Goal: Navigation & Orientation: Find specific page/section

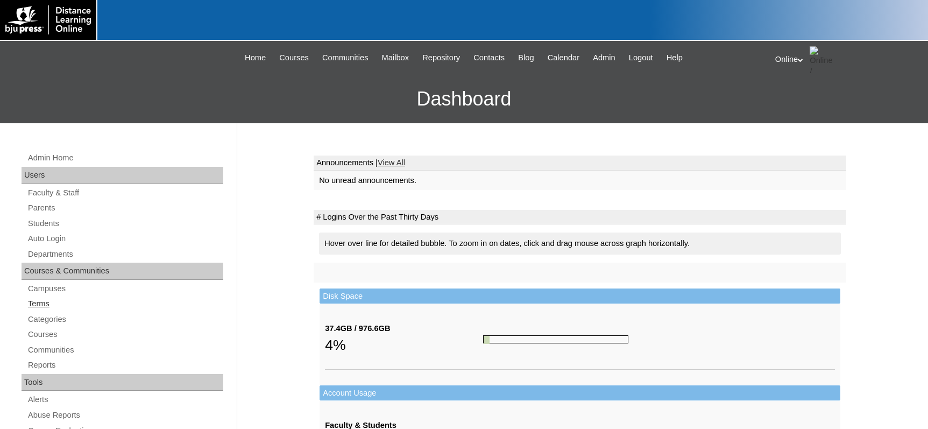
click at [55, 301] on link "Terms" at bounding box center [125, 303] width 196 height 13
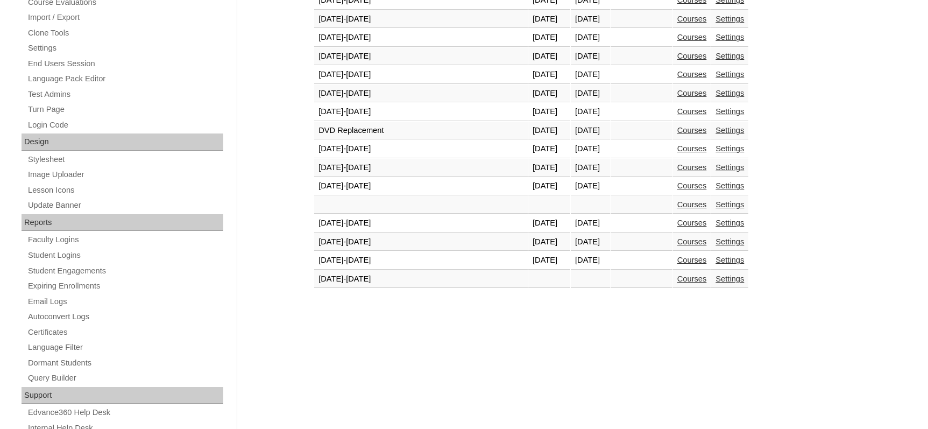
scroll to position [431, 0]
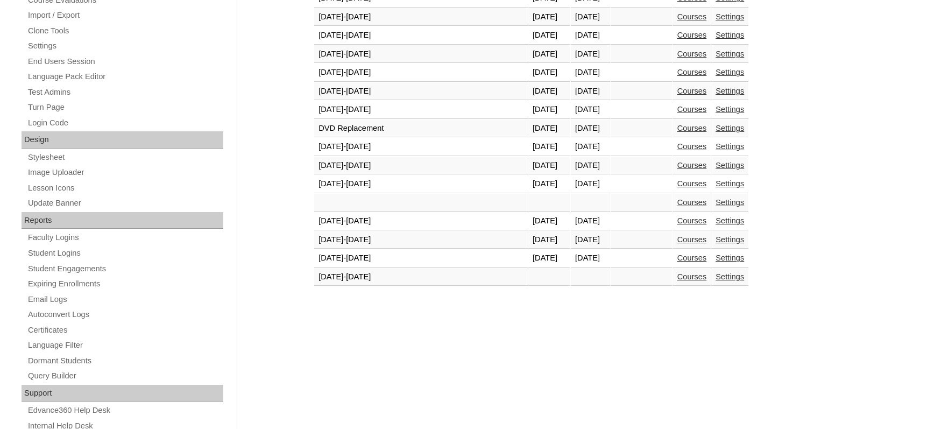
click at [678, 261] on link "Courses" at bounding box center [693, 258] width 30 height 9
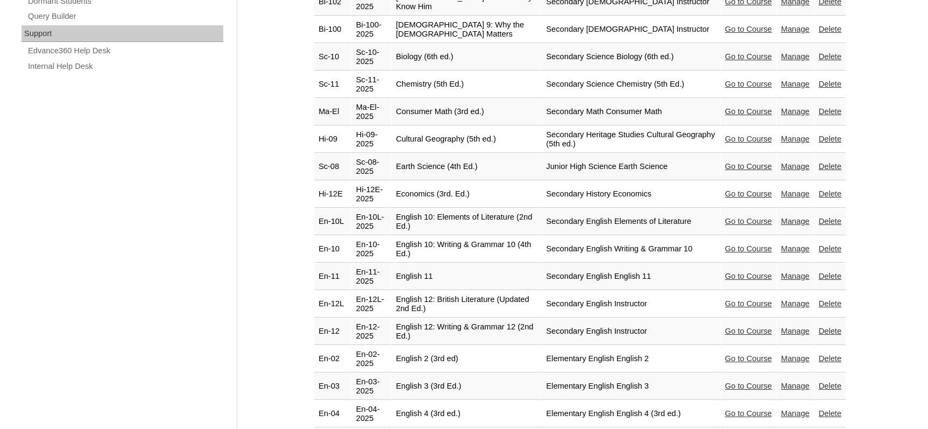
scroll to position [807, 0]
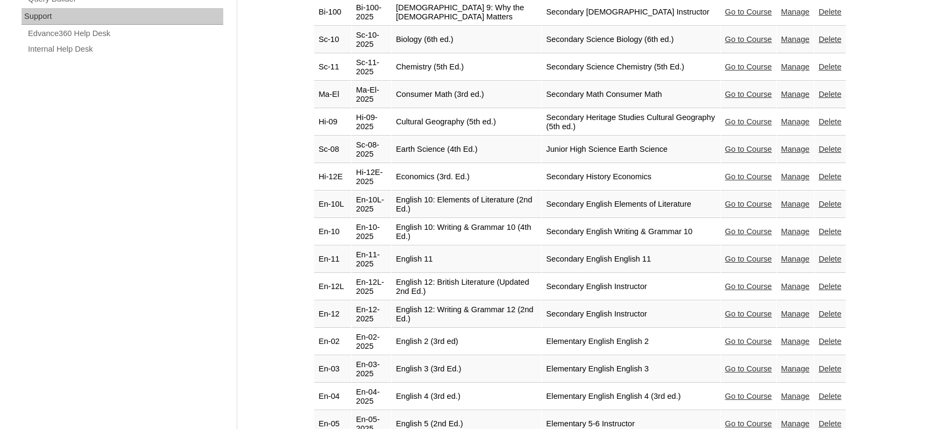
click at [745, 309] on link "Go to Course" at bounding box center [749, 313] width 47 height 9
